Goal: Task Accomplishment & Management: Use online tool/utility

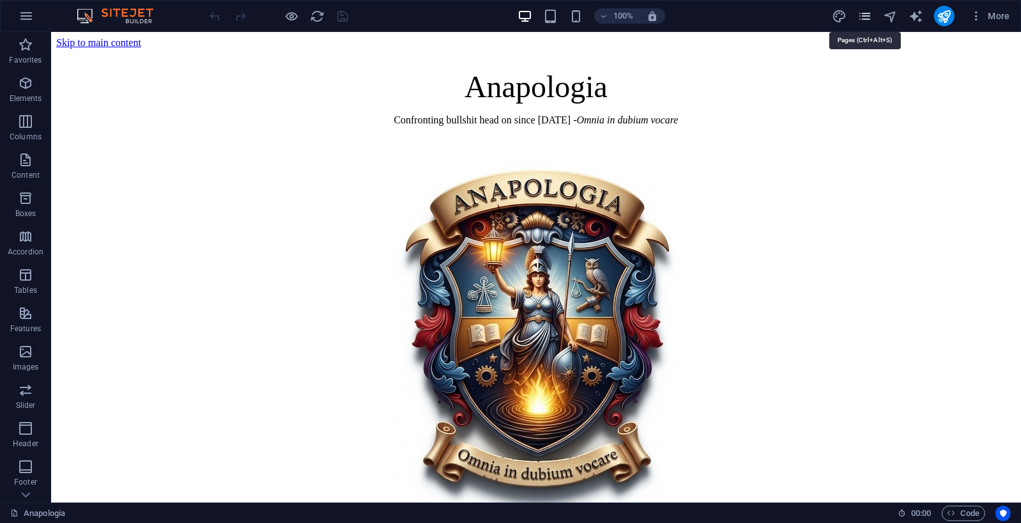
click at [862, 13] on icon "pages" at bounding box center [864, 16] width 15 height 15
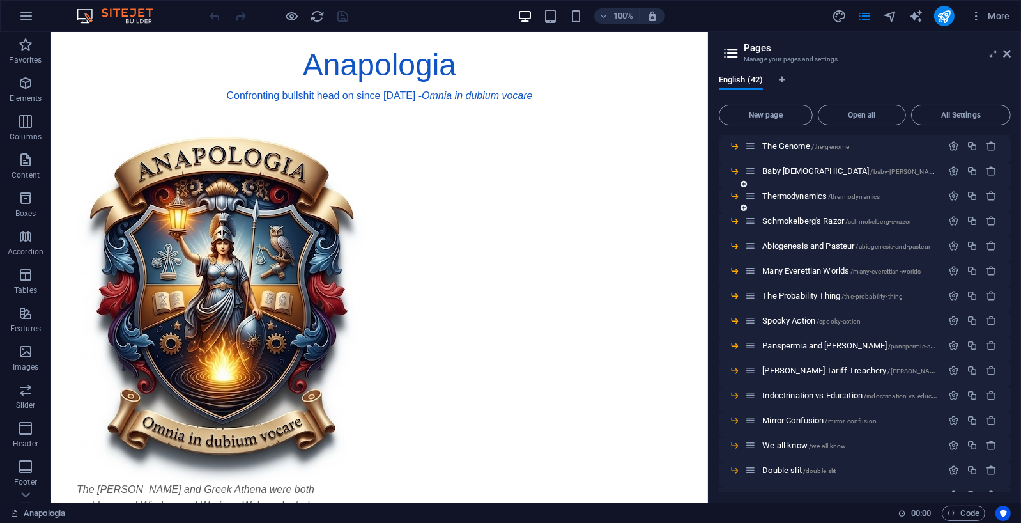
scroll to position [165, 0]
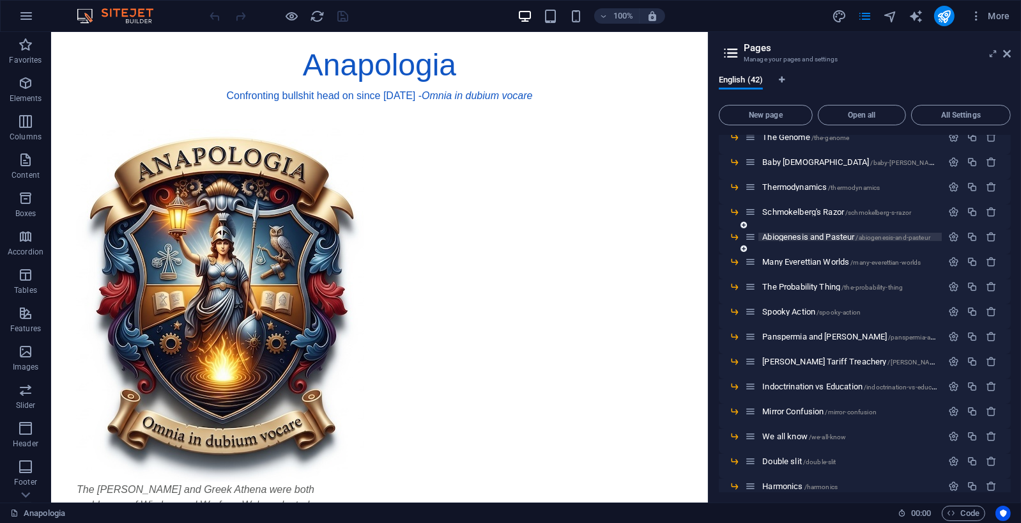
click at [819, 236] on span "Abiogenesis and Pasteur /abiogenesis-and-pasteur" at bounding box center [846, 237] width 168 height 10
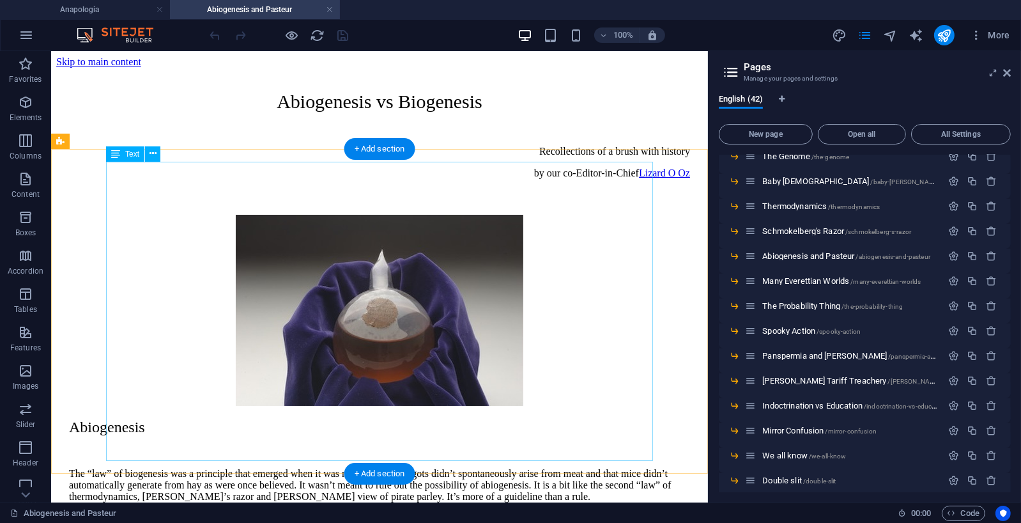
scroll to position [0, 0]
click at [600, 214] on figure at bounding box center [378, 311] width 621 height 194
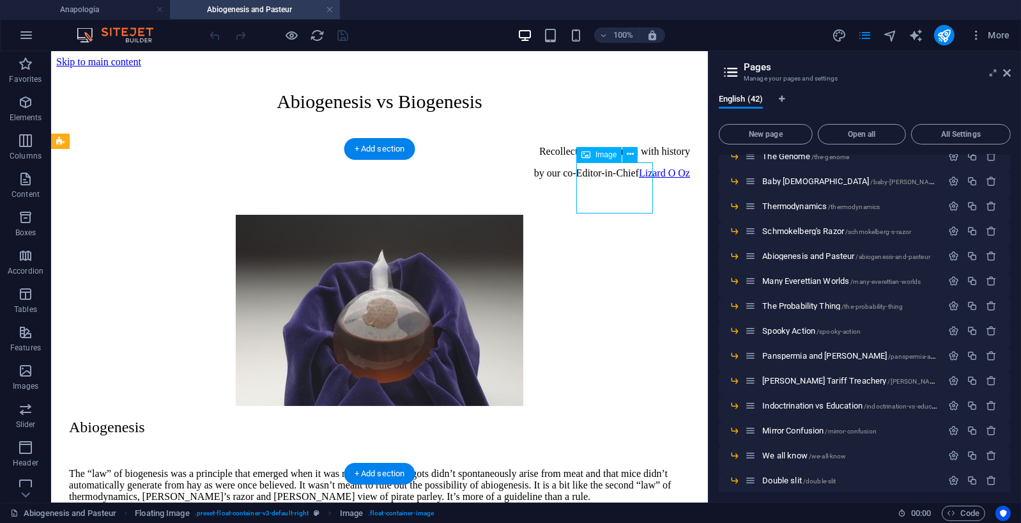
click at [600, 214] on figure at bounding box center [378, 311] width 621 height 194
select select "px"
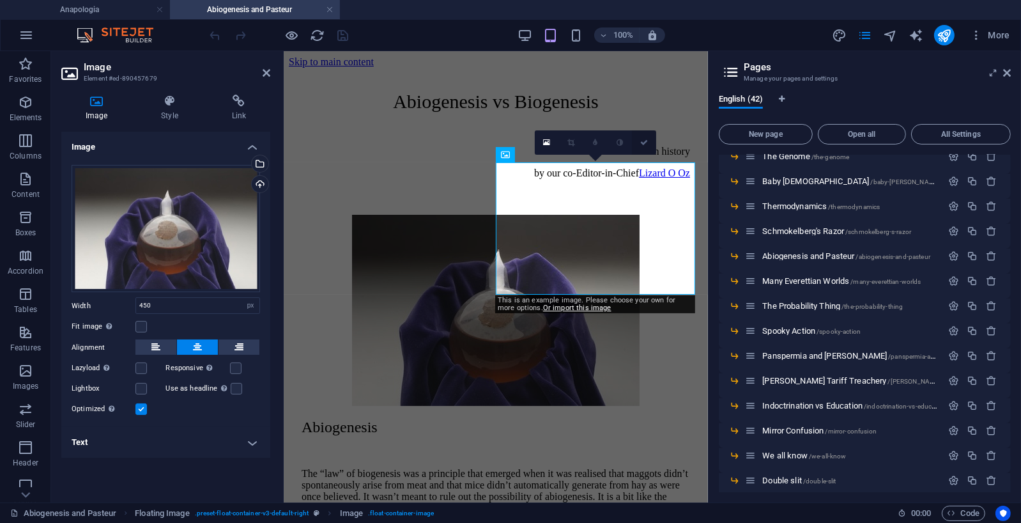
click at [643, 142] on icon at bounding box center [644, 143] width 8 height 8
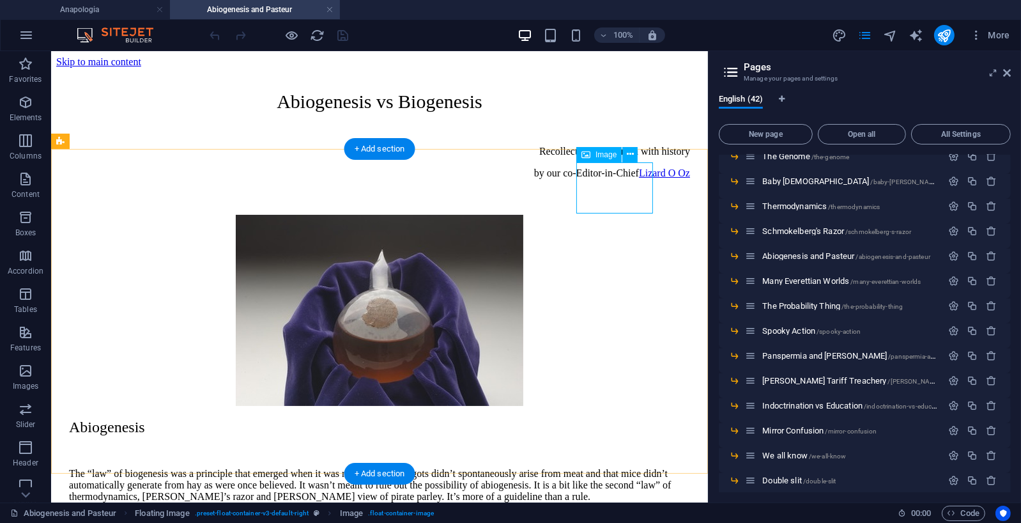
click at [584, 214] on figure at bounding box center [378, 311] width 621 height 194
select select "px"
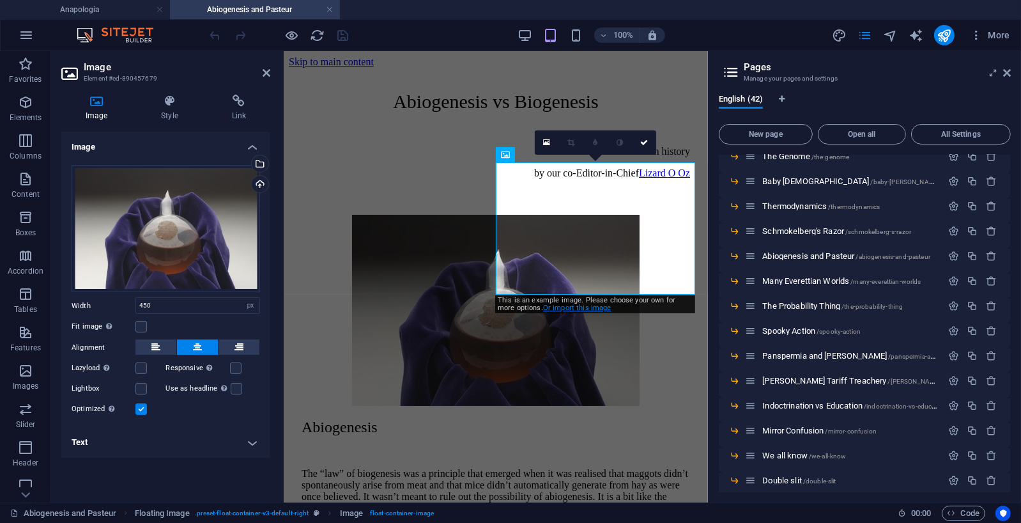
click at [572, 307] on link "Or import this image" at bounding box center [577, 307] width 68 height 8
click at [669, 142] on icon at bounding box center [668, 143] width 8 height 8
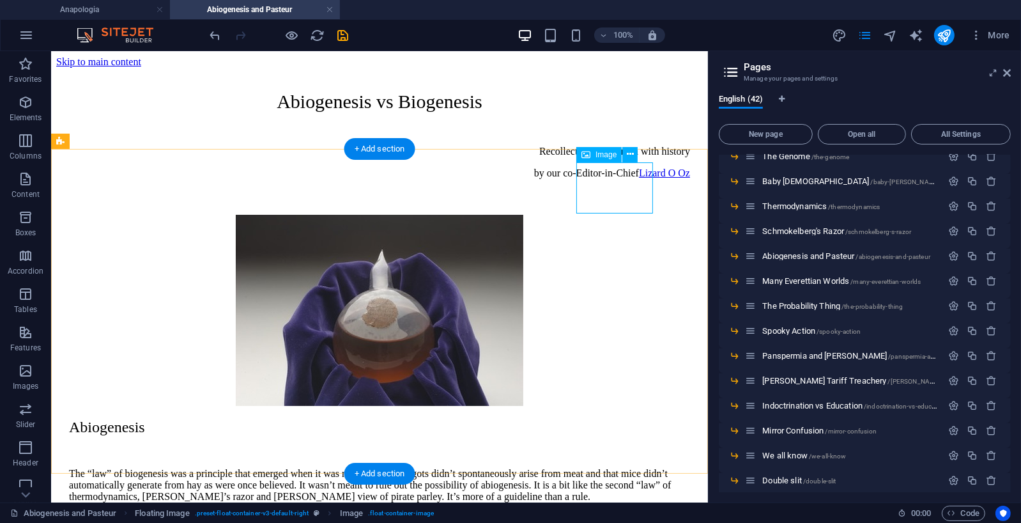
click at [613, 214] on figure at bounding box center [378, 311] width 621 height 194
select select "px"
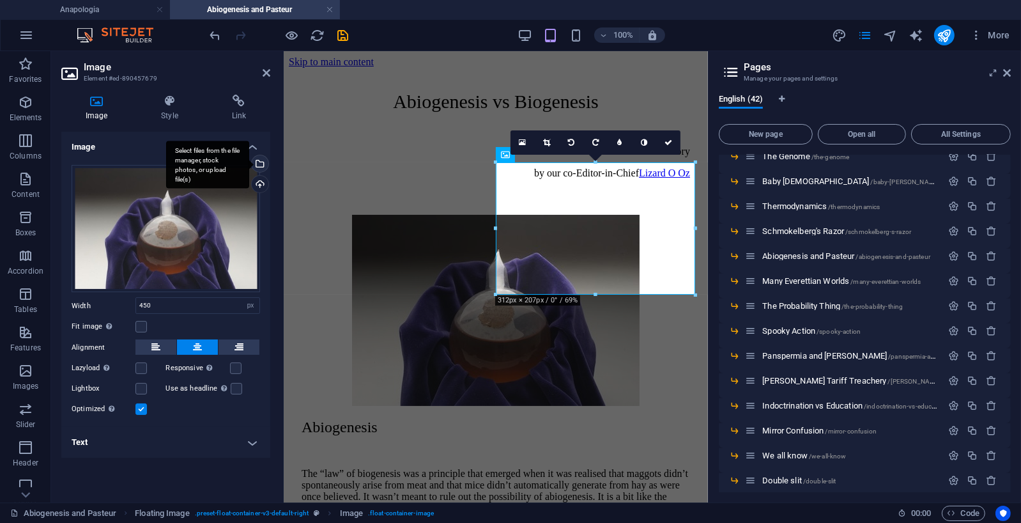
click at [260, 162] on div "Select files from the file manager, stock photos, or upload file(s)" at bounding box center [258, 164] width 19 height 19
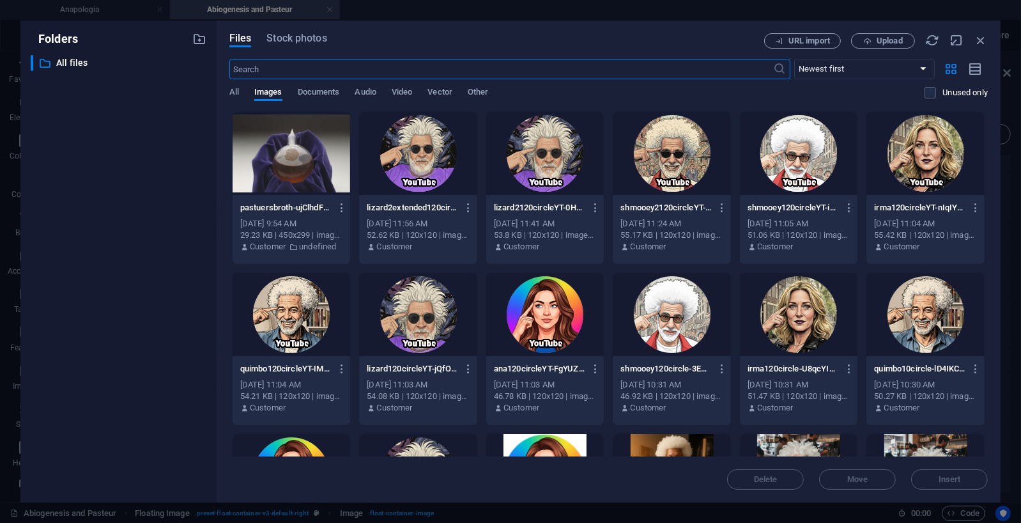
click at [287, 161] on div at bounding box center [292, 153] width 118 height 83
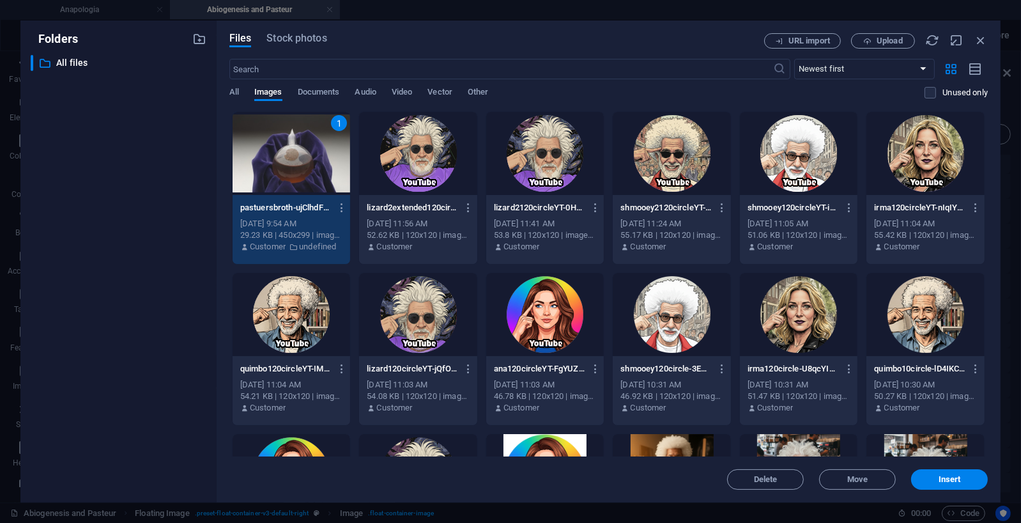
click at [287, 161] on div "1" at bounding box center [292, 153] width 118 height 83
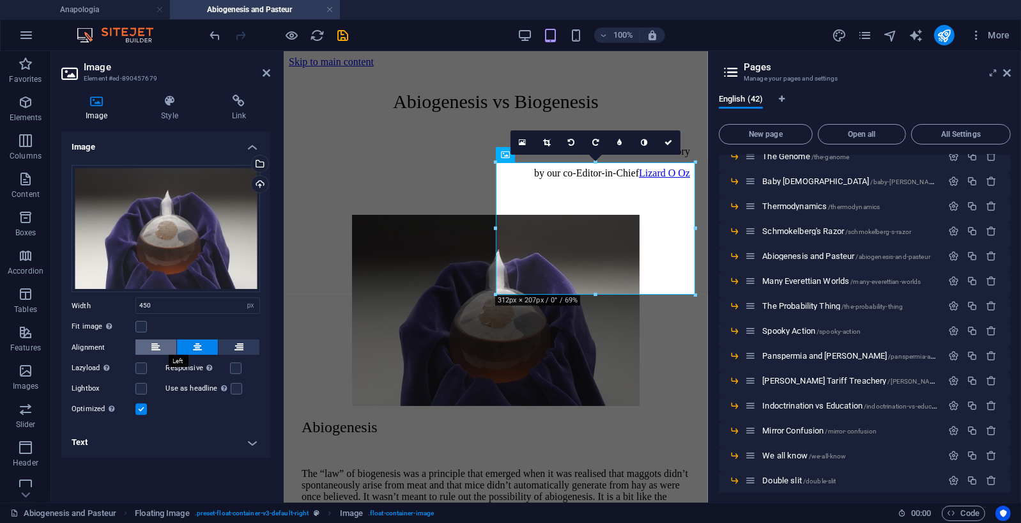
click at [168, 346] on button at bounding box center [155, 346] width 41 height 15
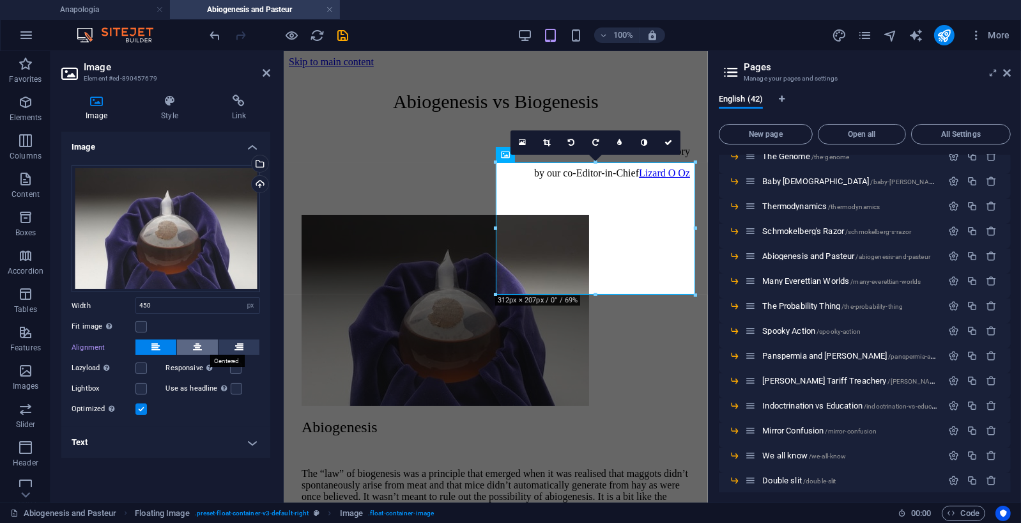
click at [206, 346] on button at bounding box center [197, 346] width 41 height 15
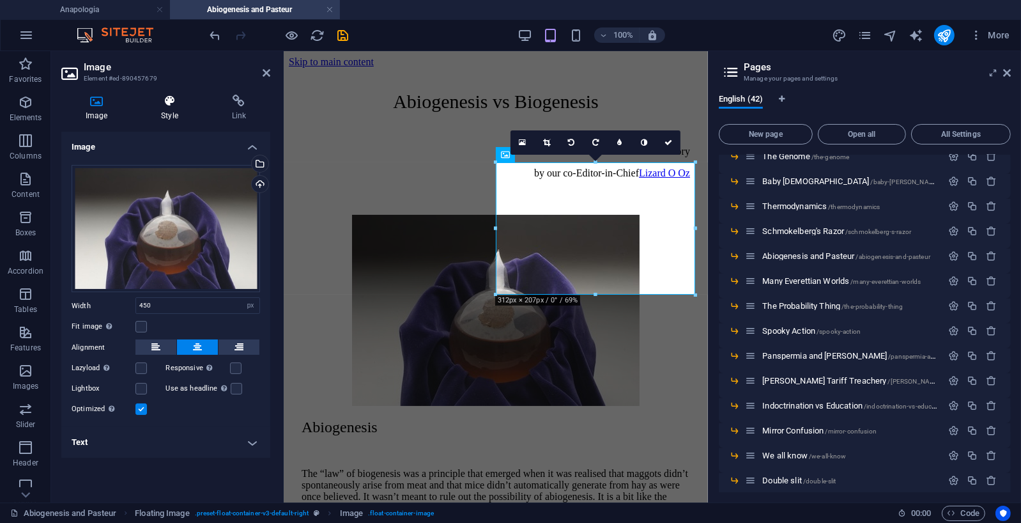
click at [162, 95] on icon at bounding box center [169, 101] width 65 height 13
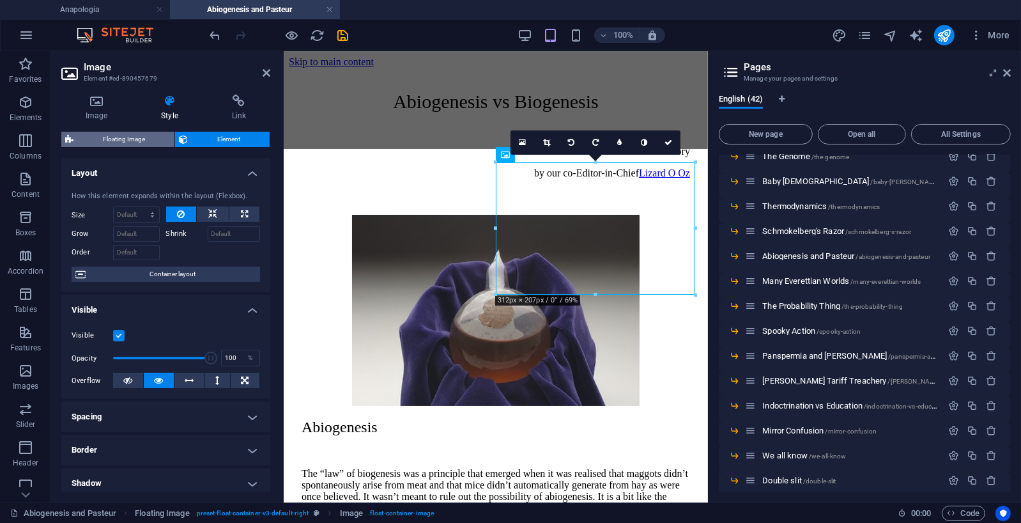
click at [97, 137] on span "Floating Image" at bounding box center [123, 139] width 93 height 15
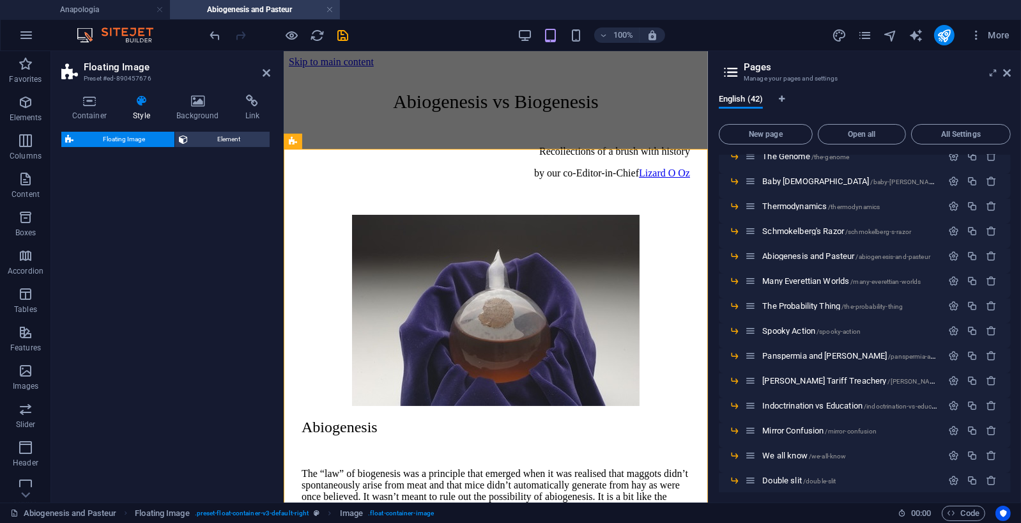
select select "%"
select select "px"
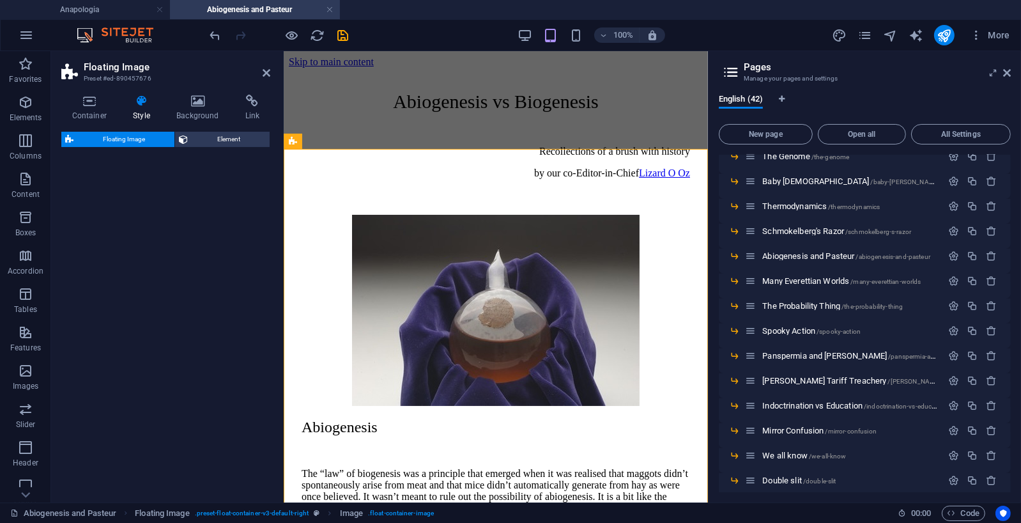
select select "preset-float-container-v3-default-right"
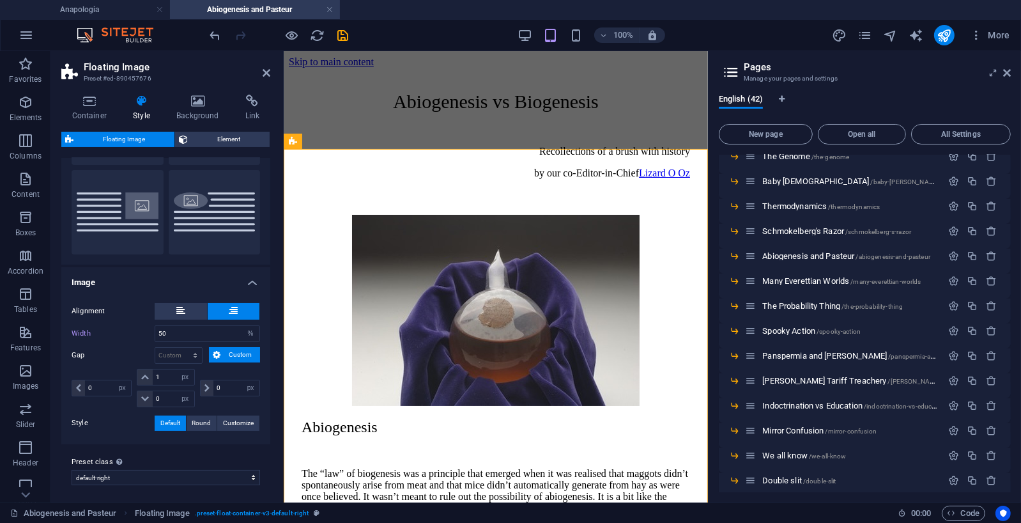
scroll to position [109, 0]
click at [251, 333] on select "px rem % vh vw" at bounding box center [250, 334] width 18 height 15
select select "px"
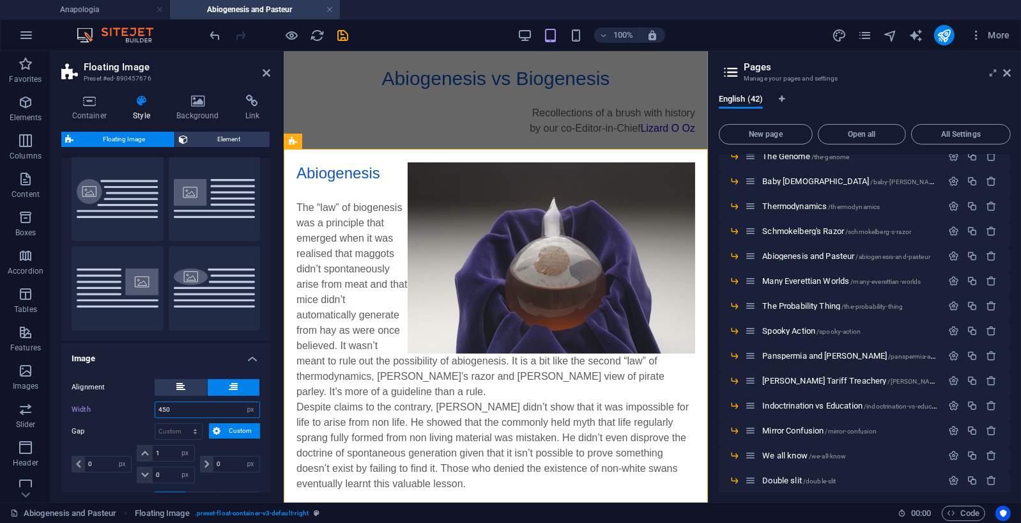
scroll to position [26, 0]
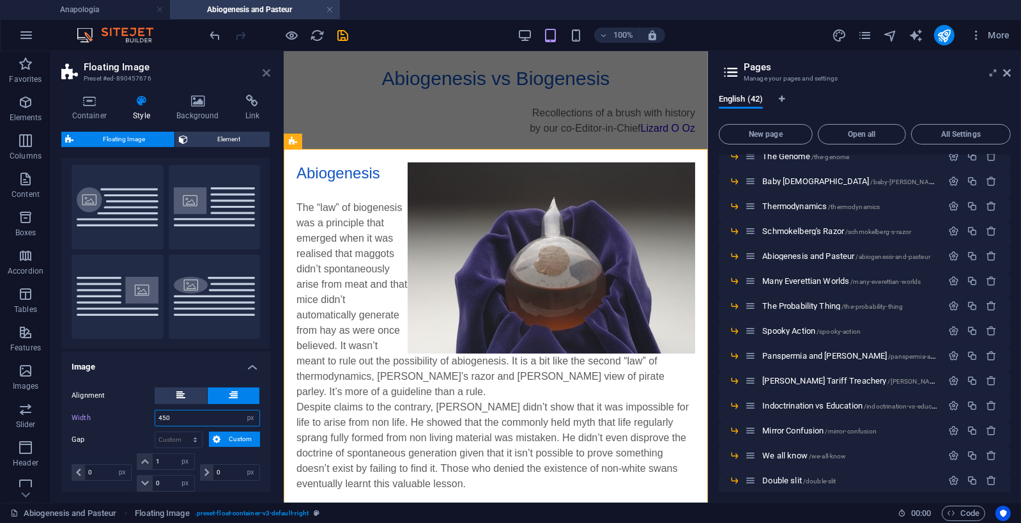
type input "450"
click at [263, 72] on icon at bounding box center [267, 73] width 8 height 10
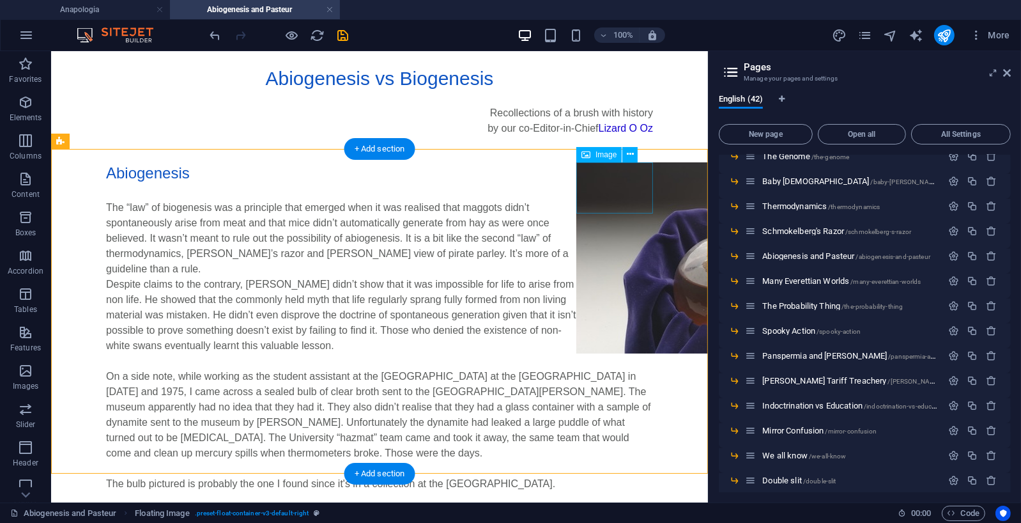
click at [590, 188] on figure at bounding box center [614, 257] width 77 height 191
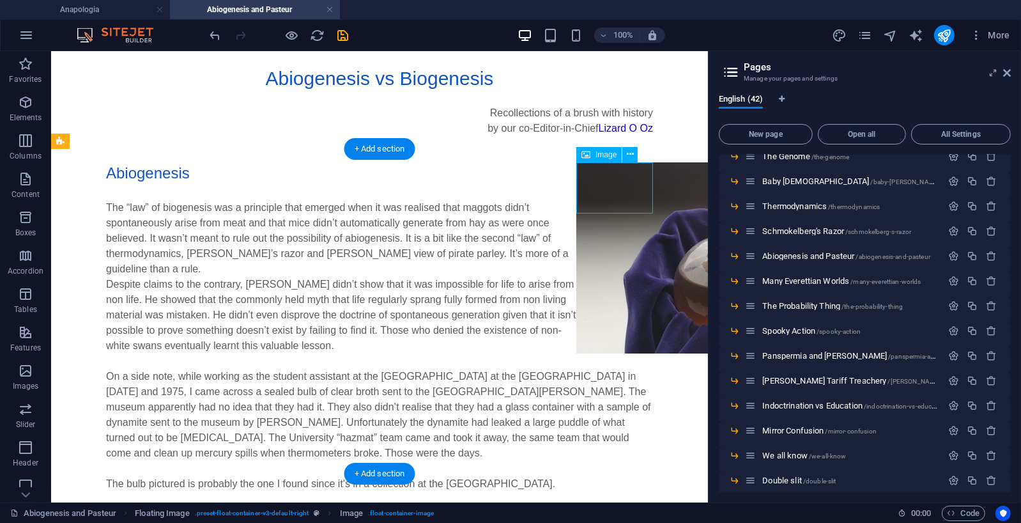
click at [590, 188] on figure at bounding box center [614, 257] width 77 height 191
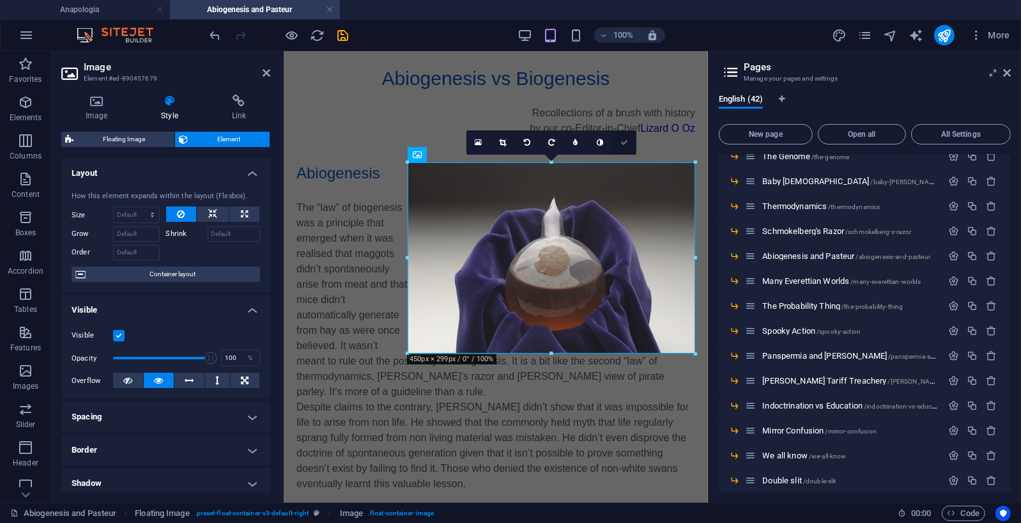
click at [619, 141] on link at bounding box center [624, 142] width 24 height 24
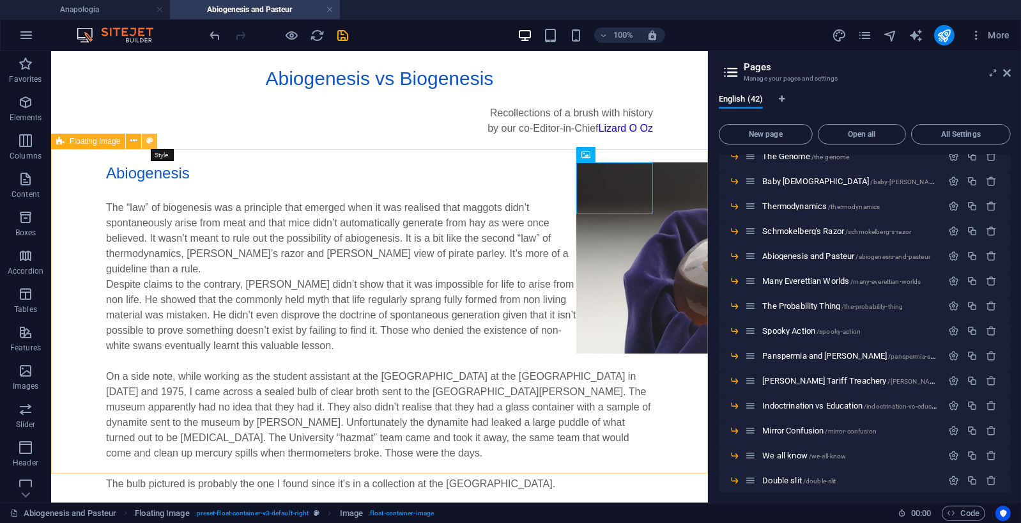
click at [149, 141] on icon at bounding box center [149, 140] width 7 height 13
select select "px"
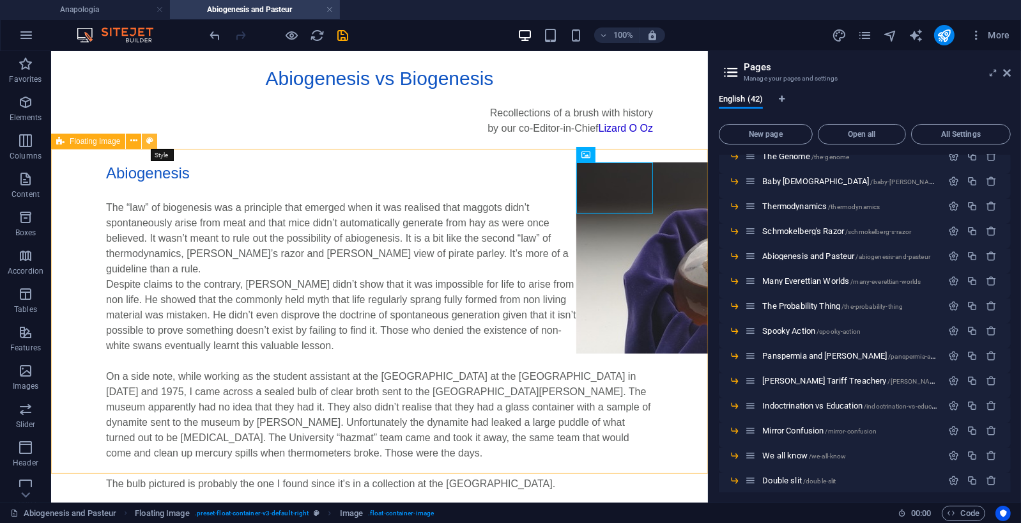
select select "px"
select select "preset-float-container-v3-default-right"
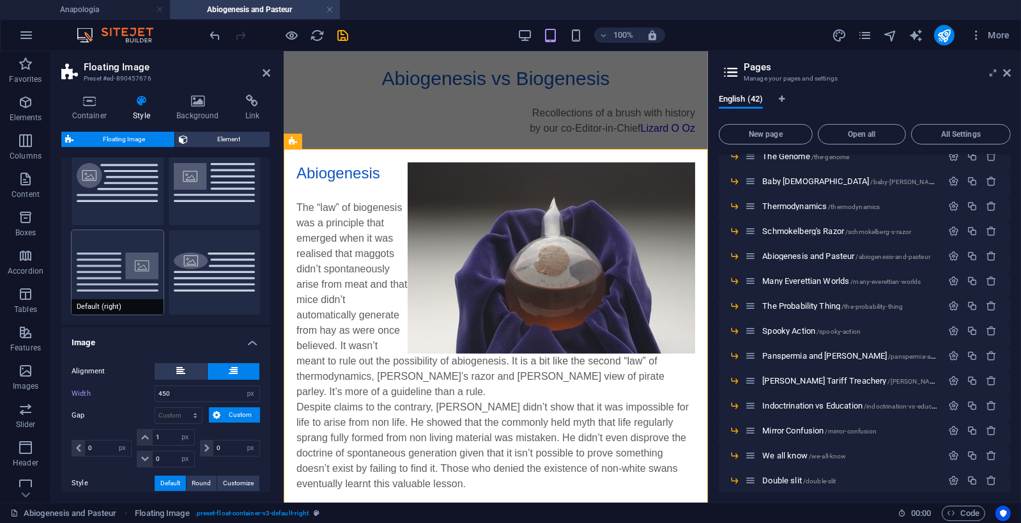
scroll to position [50, 0]
click at [112, 277] on button "Default (right)" at bounding box center [118, 273] width 92 height 84
type input "50"
select select "%"
type input "1.5"
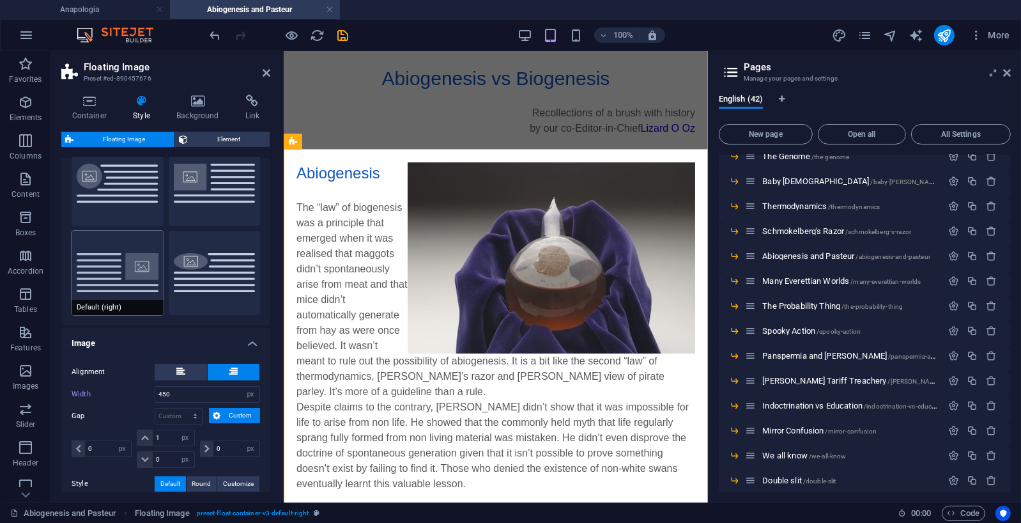
select select "rem"
type input "0"
select select "rem"
type input "0.5"
select select "rem"
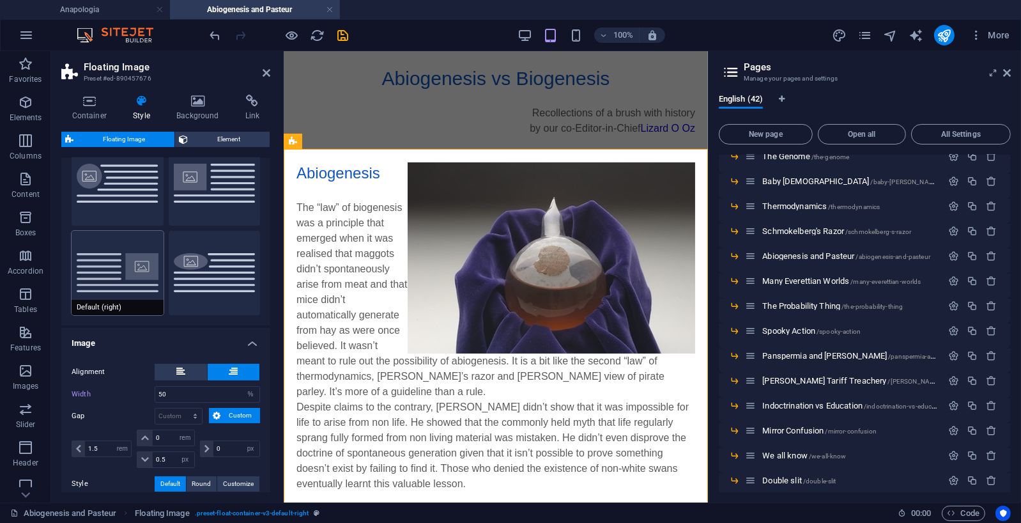
type input "0"
select select "rem"
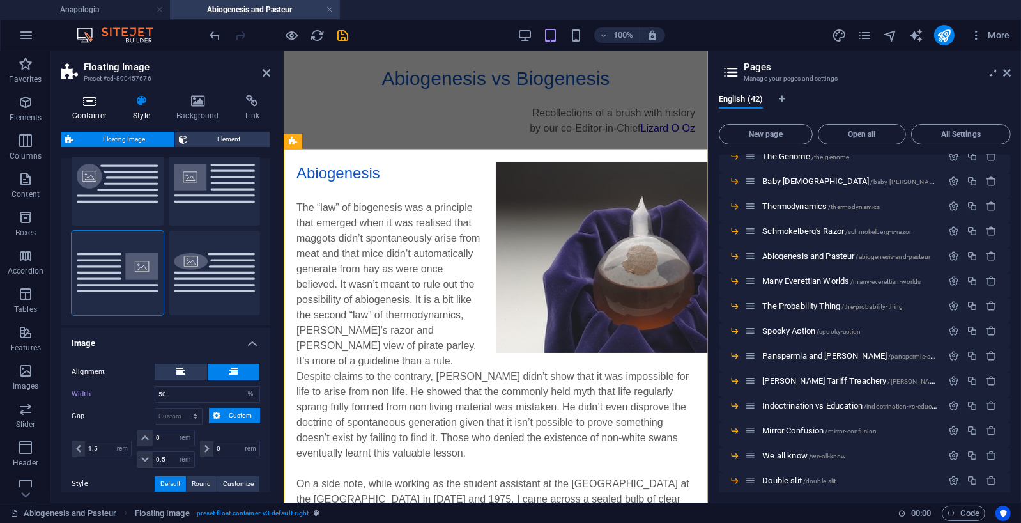
click at [93, 99] on icon at bounding box center [89, 101] width 56 height 13
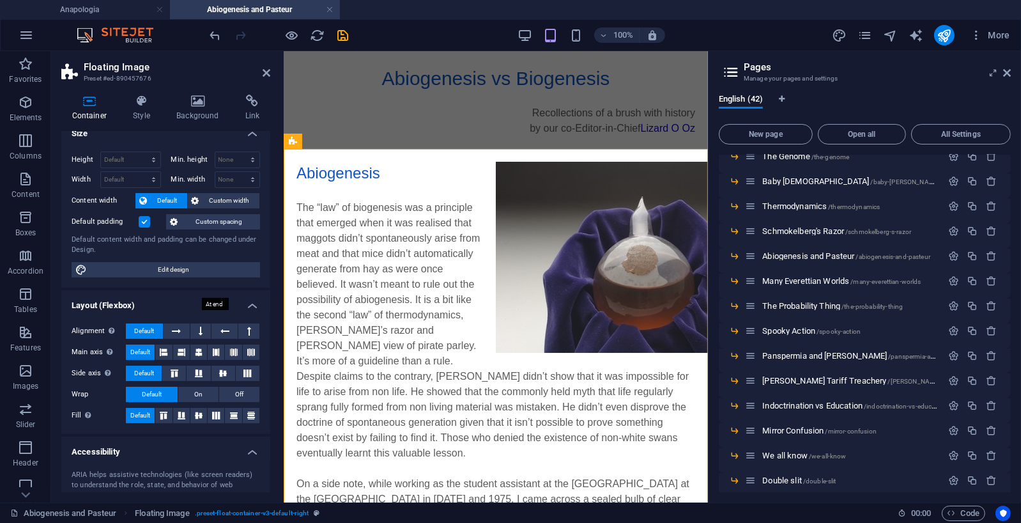
scroll to position [0, 0]
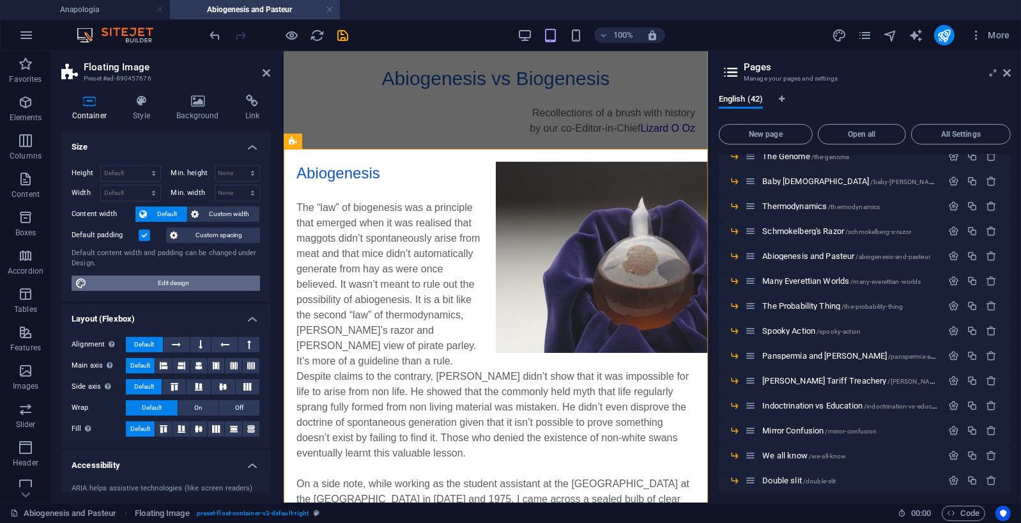
click at [171, 279] on span "Edit design" at bounding box center [173, 282] width 165 height 15
select select "px"
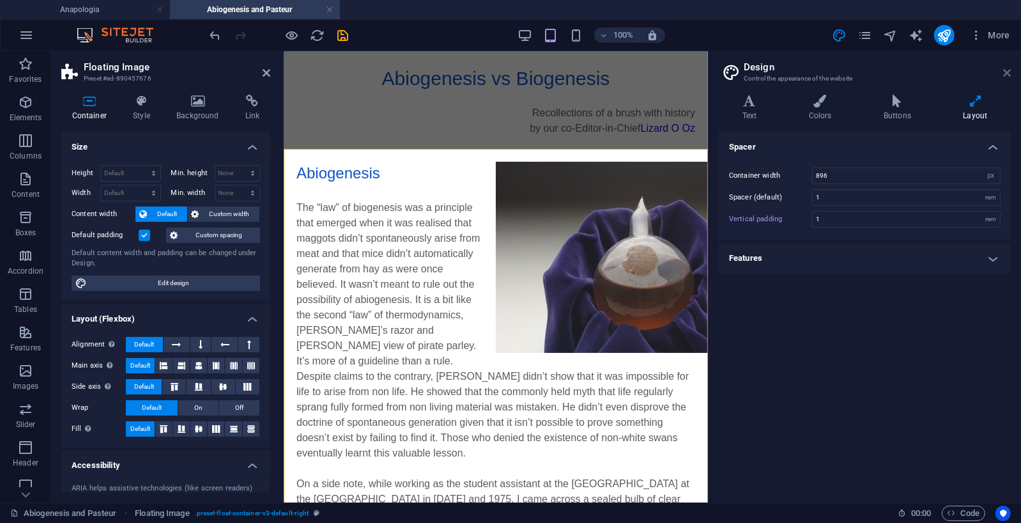
click at [1008, 73] on icon at bounding box center [1007, 73] width 8 height 10
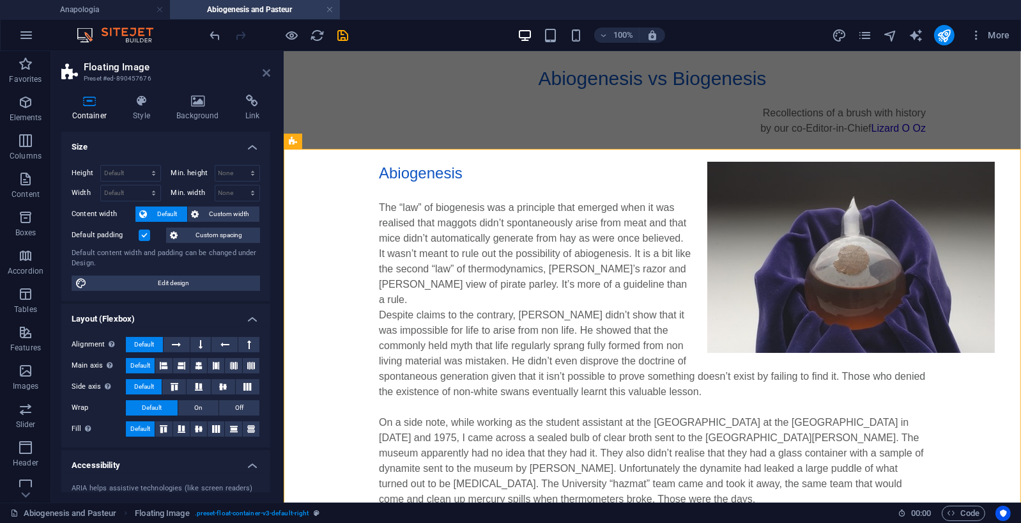
click at [266, 68] on icon at bounding box center [267, 73] width 8 height 10
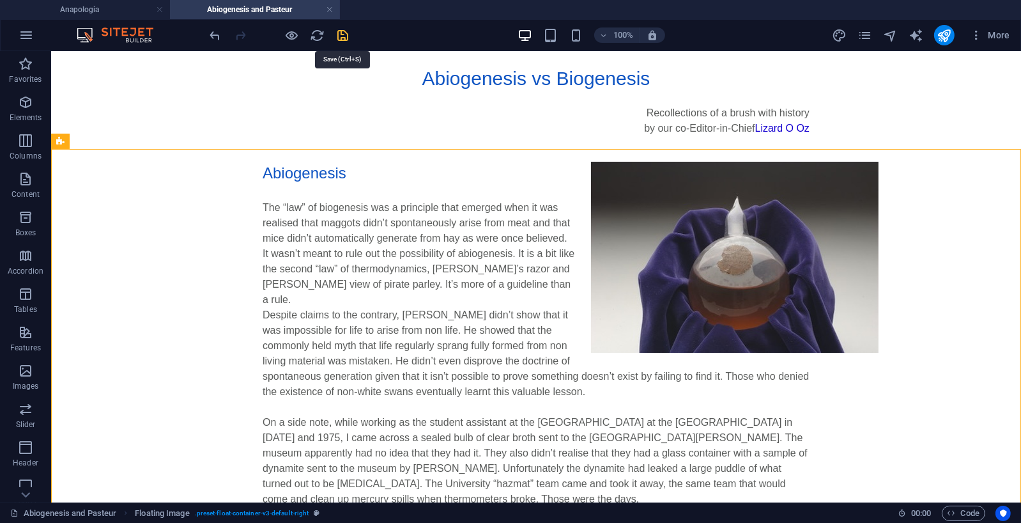
click at [340, 31] on icon "save" at bounding box center [343, 35] width 15 height 15
